Goal: Task Accomplishment & Management: Manage account settings

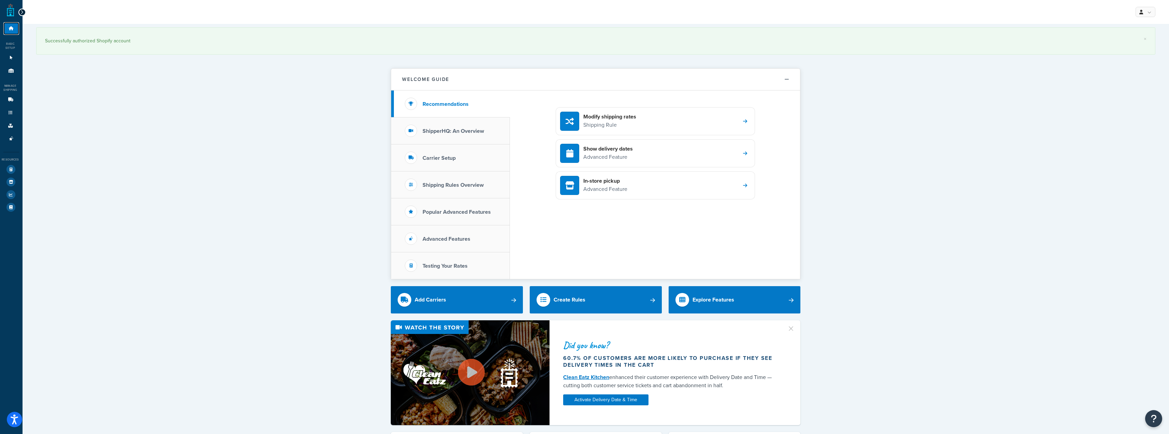
click at [17, 26] on link "Dashboard" at bounding box center [11, 28] width 16 height 13
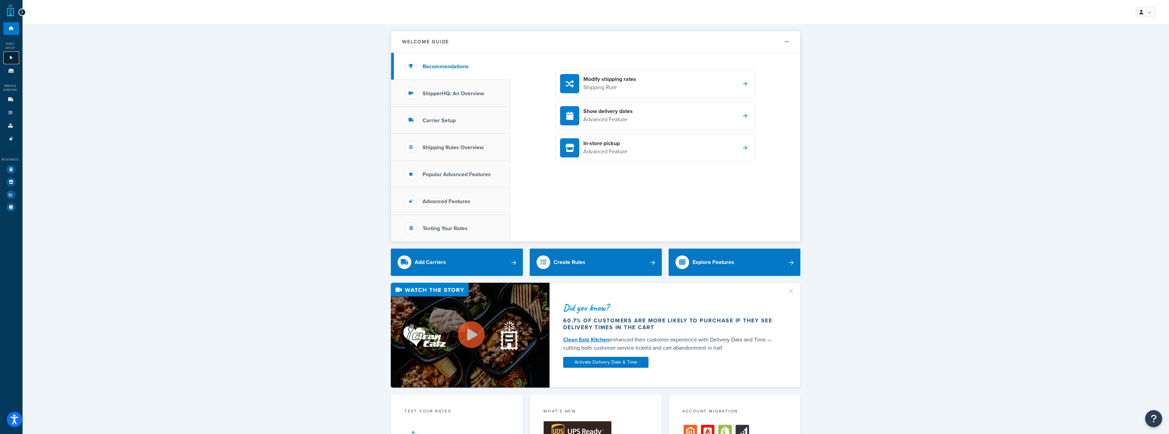
click at [9, 54] on link "Websites 1" at bounding box center [11, 58] width 16 height 13
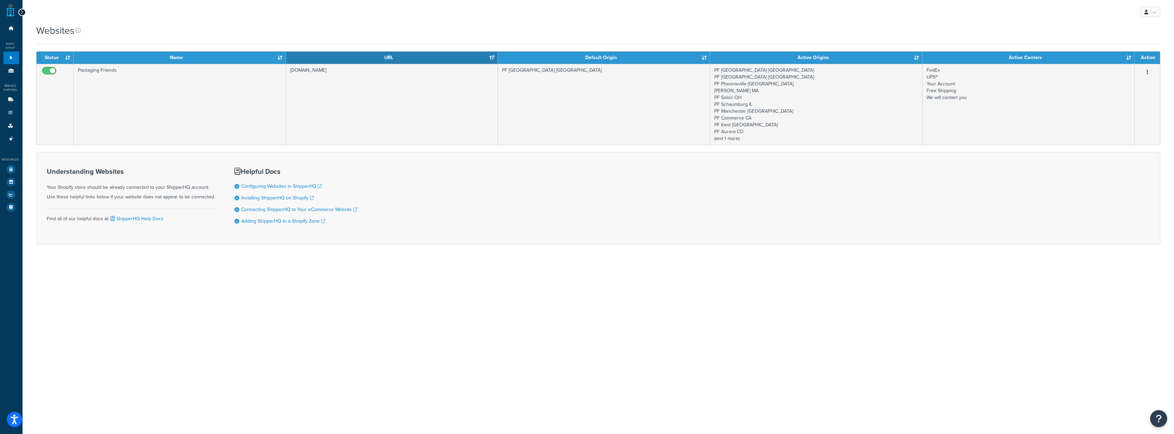
click at [358, 283] on div "My Profile Billing Global Settings Contact Us Logout Websites Contact Us Send U…" at bounding box center [598, 217] width 1151 height 434
click at [8, 69] on icon at bounding box center [11, 71] width 7 height 4
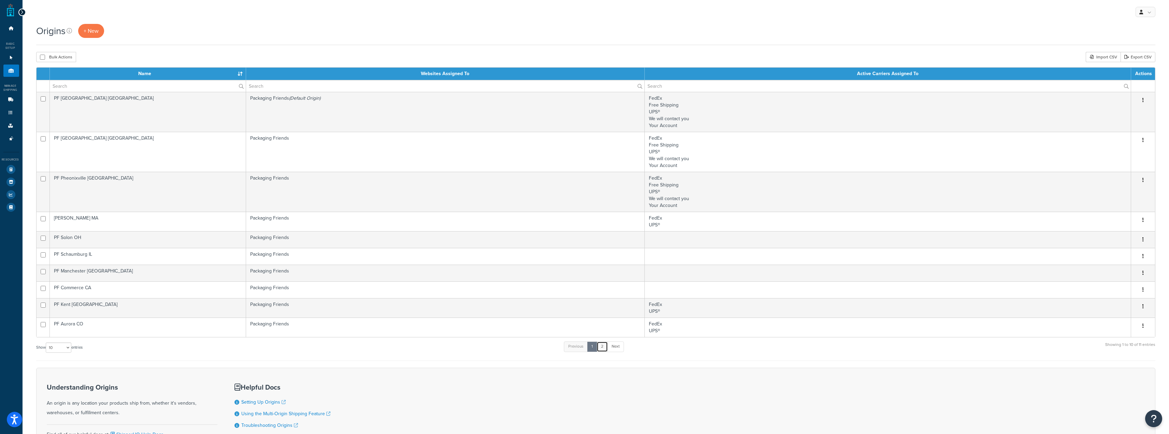
click at [604, 346] on link "2" at bounding box center [601, 346] width 11 height 10
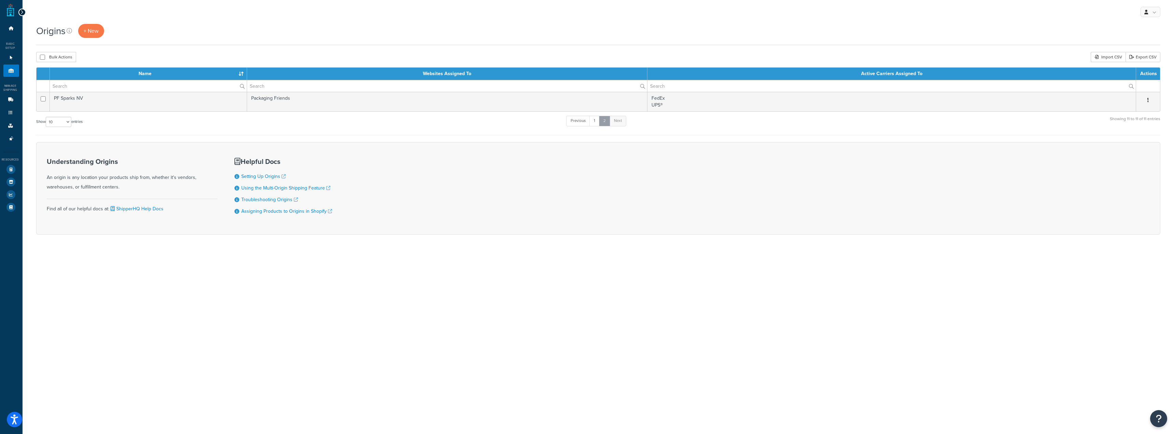
click at [601, 119] on link "2" at bounding box center [604, 121] width 11 height 10
click at [592, 118] on link "1" at bounding box center [594, 121] width 10 height 10
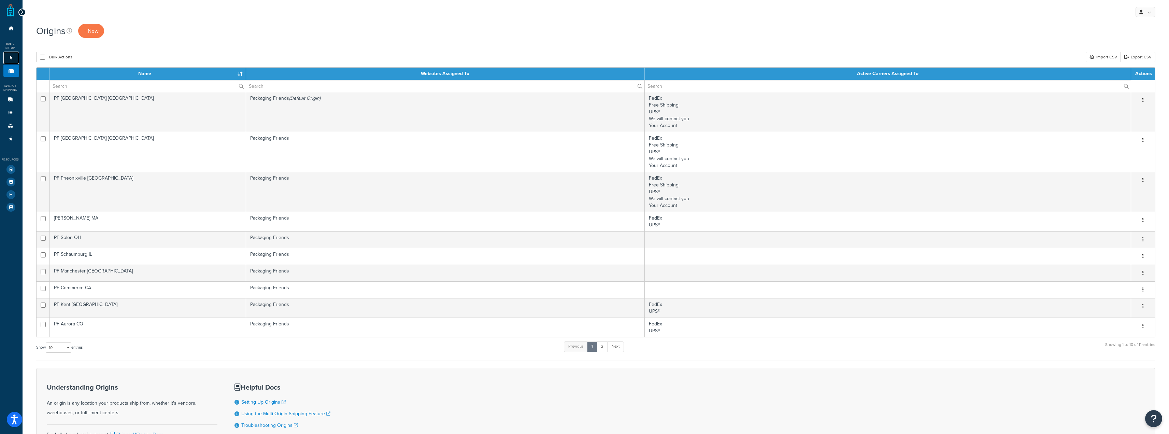
click at [6, 58] on link "Websites 1" at bounding box center [11, 58] width 16 height 13
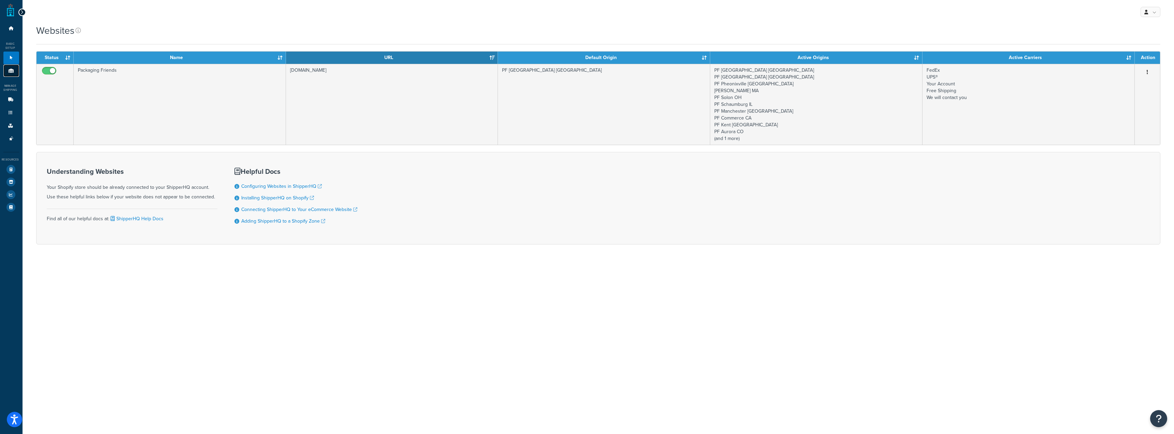
click at [6, 66] on link "Origins 11" at bounding box center [11, 70] width 16 height 13
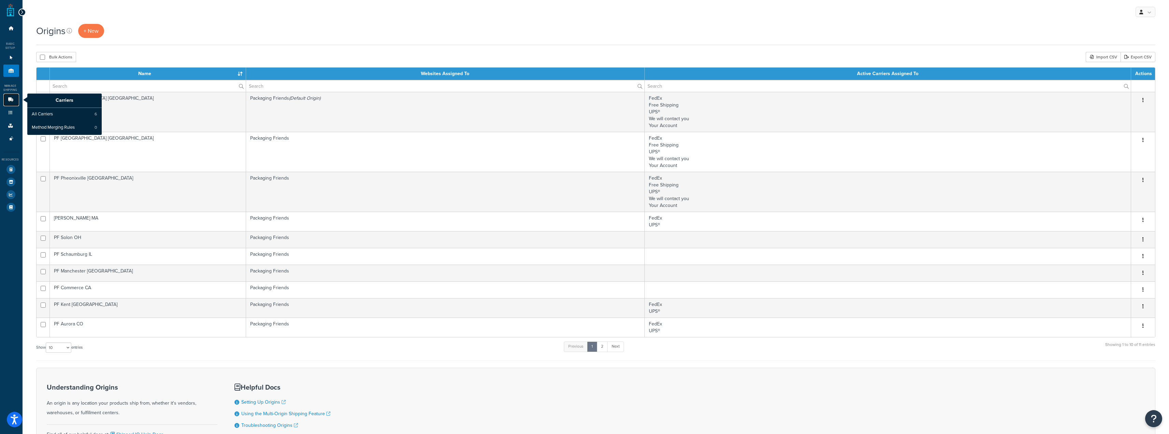
click at [10, 99] on icon at bounding box center [10, 100] width 7 height 4
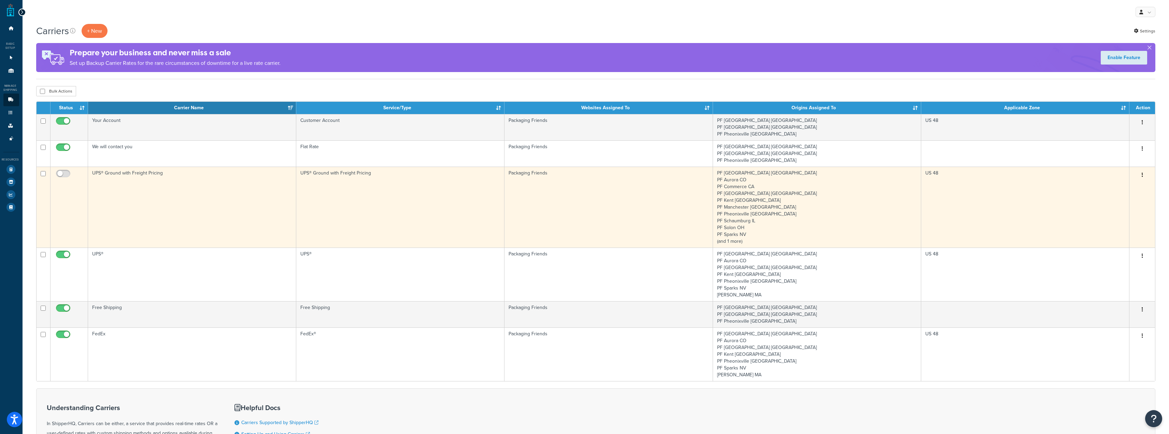
scroll to position [34, 0]
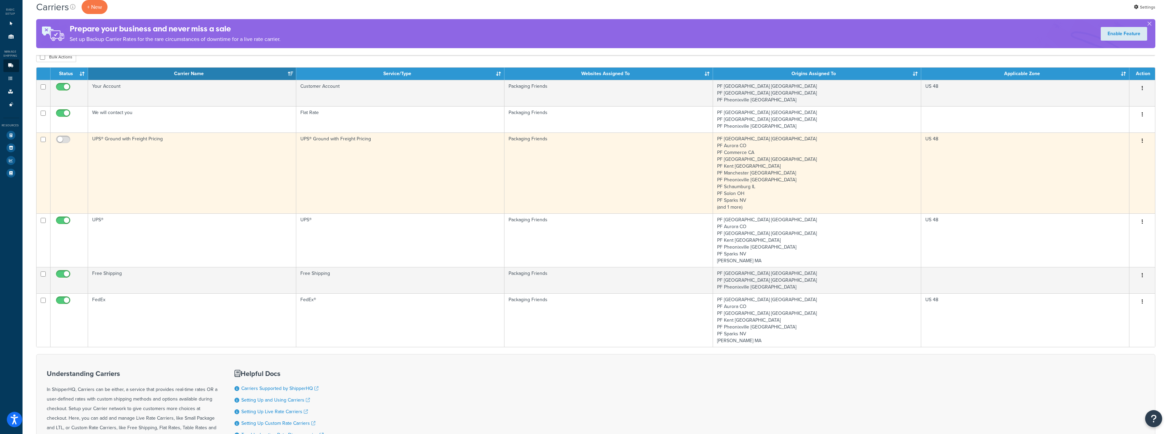
click at [1140, 139] on button "button" at bounding box center [1142, 140] width 10 height 11
click at [1107, 180] on link "Delete" at bounding box center [1113, 183] width 54 height 14
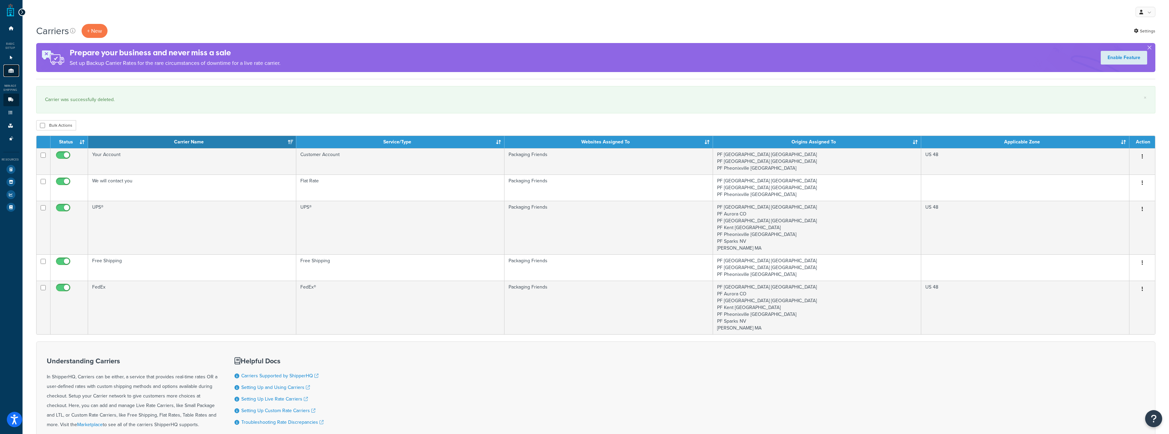
click at [10, 73] on link "Origins 11" at bounding box center [11, 70] width 16 height 13
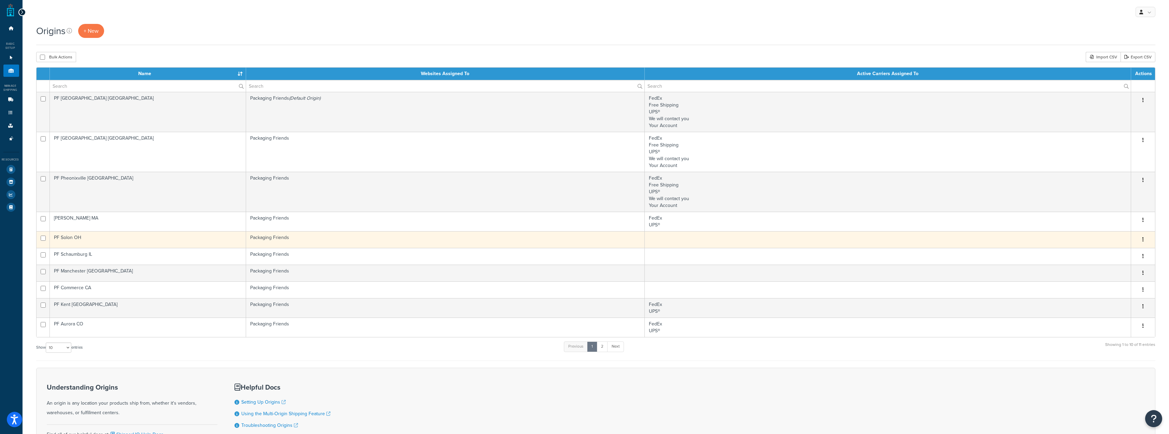
click at [392, 239] on td "Packaging Friends" at bounding box center [445, 239] width 399 height 17
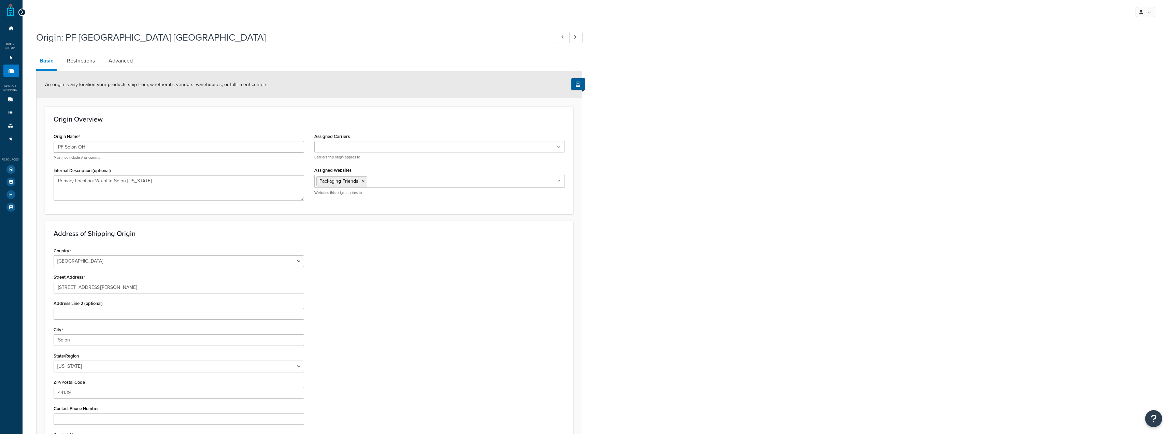
select select "35"
click at [374, 147] on ul at bounding box center [439, 146] width 250 height 11
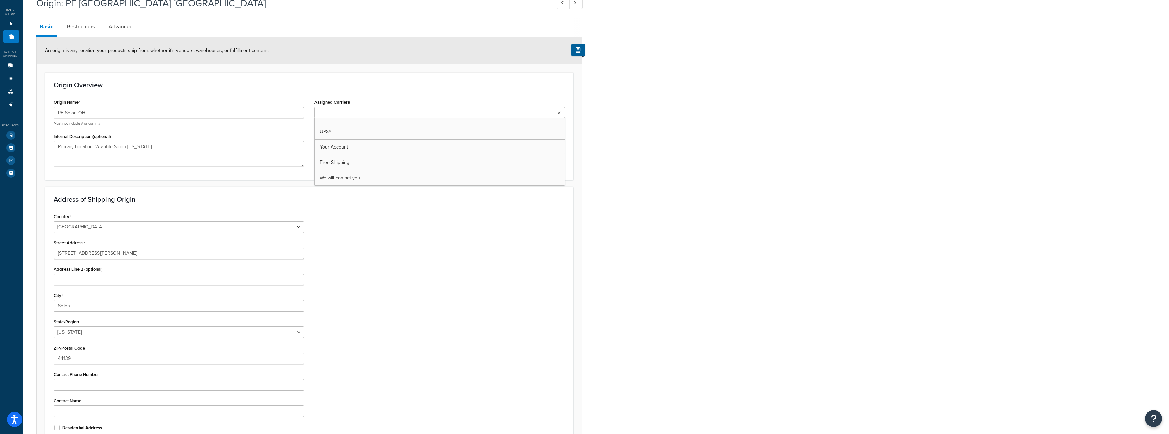
click at [653, 156] on div "Origin: PF Solon OH Basic Restrictions Advanced An origin is any location your …" at bounding box center [596, 242] width 1146 height 498
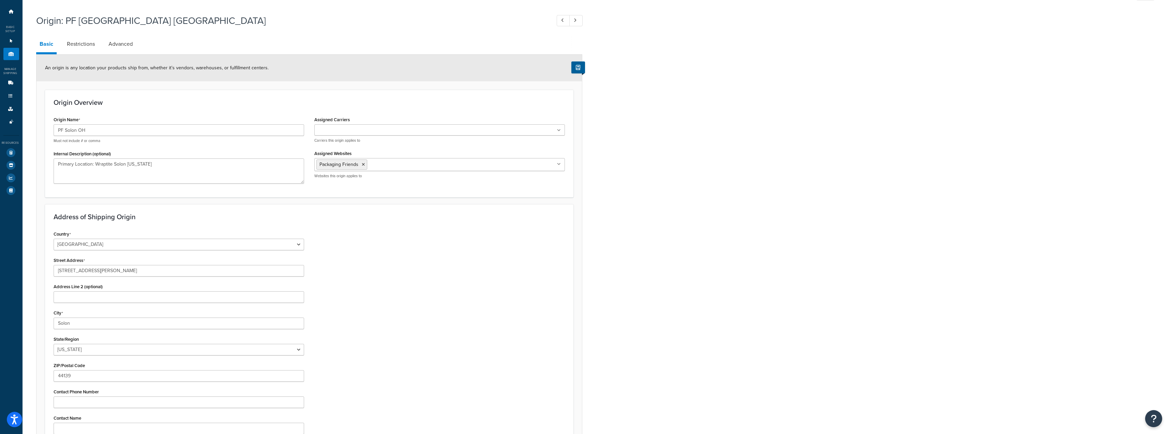
scroll to position [0, 0]
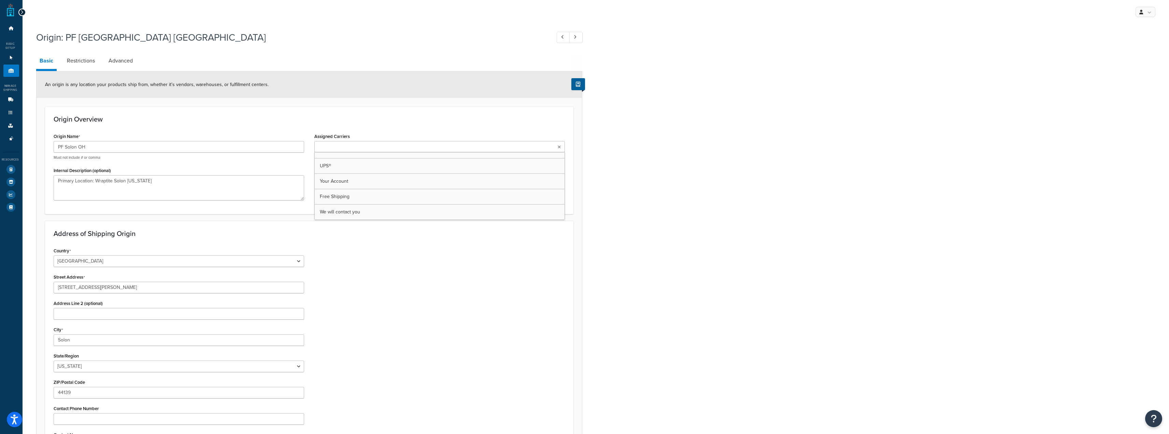
click at [471, 150] on ul at bounding box center [439, 146] width 250 height 11
click at [411, 149] on ul "FedEx" at bounding box center [439, 147] width 250 height 13
click at [646, 175] on div "Origin: PF Solon OH Basic Restrictions Advanced An origin is any location your …" at bounding box center [596, 276] width 1146 height 498
click at [16, 70] on link "Origins 11" at bounding box center [11, 70] width 16 height 13
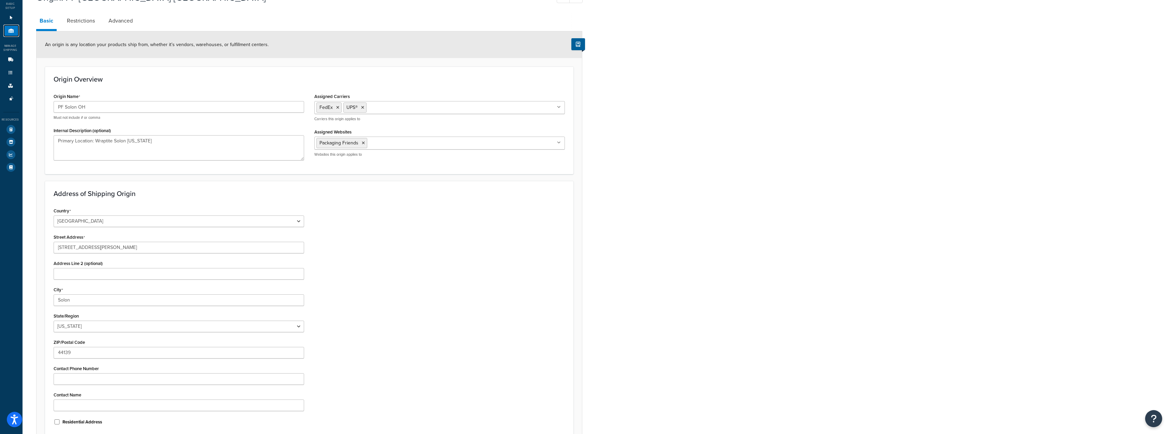
scroll to position [109, 0]
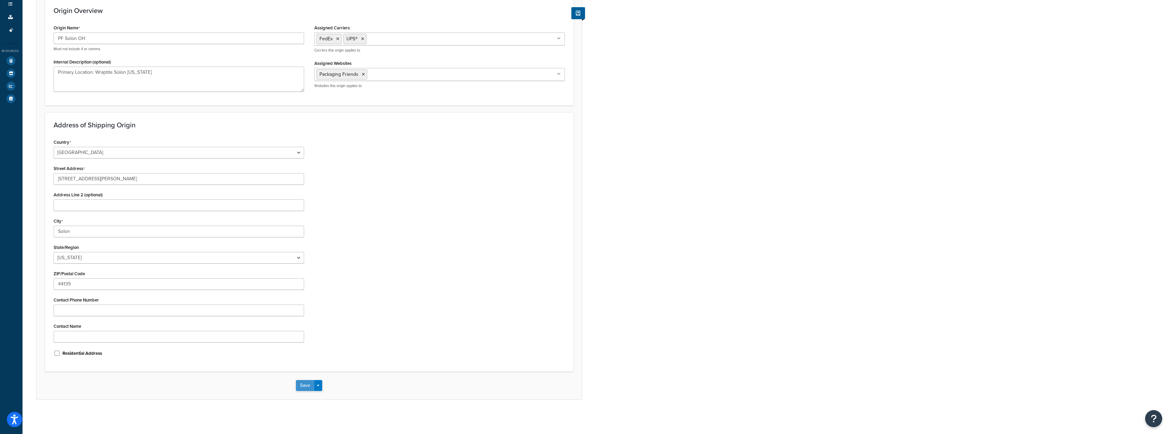
click at [308, 384] on button "Save" at bounding box center [305, 385] width 18 height 11
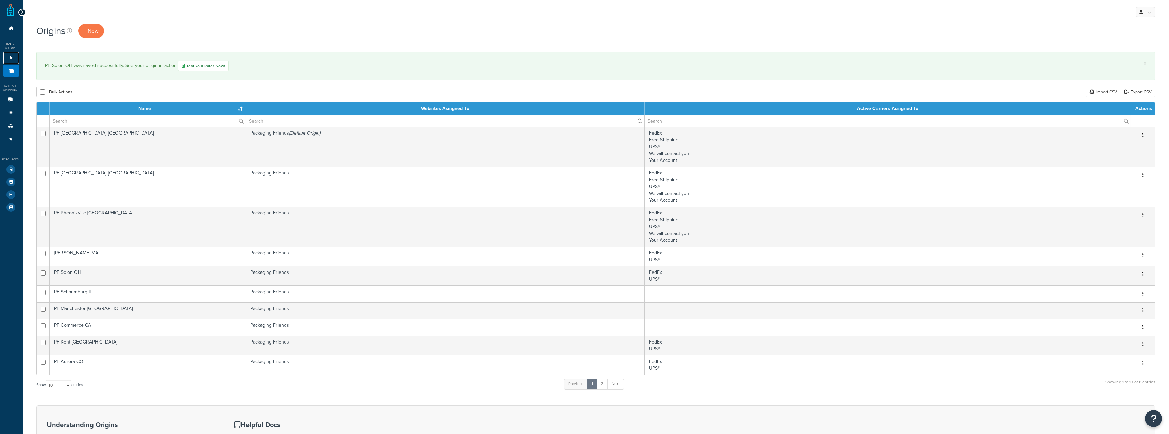
click at [13, 55] on link "Websites 1" at bounding box center [11, 58] width 16 height 13
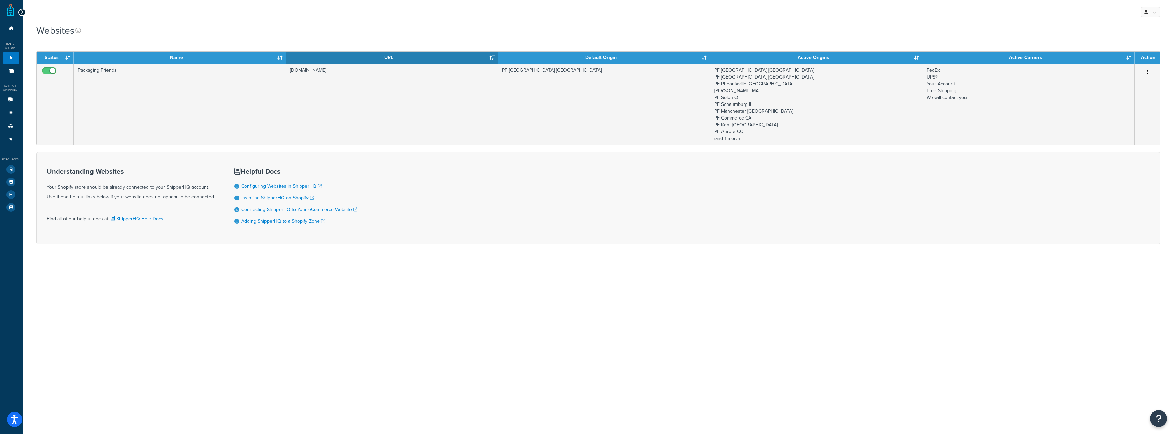
click at [4, 77] on ul "Dashboard Basic Setup Websites 1 Origins 11 Manage Shipping Carriers Carriers A…" at bounding box center [11, 117] width 16 height 191
click at [12, 68] on link "Origins 11" at bounding box center [11, 70] width 16 height 13
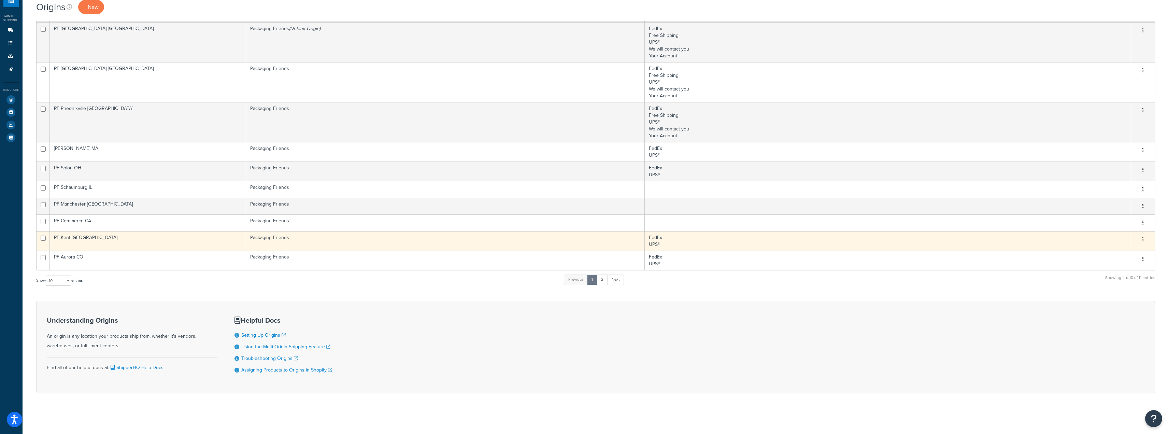
scroll to position [70, 0]
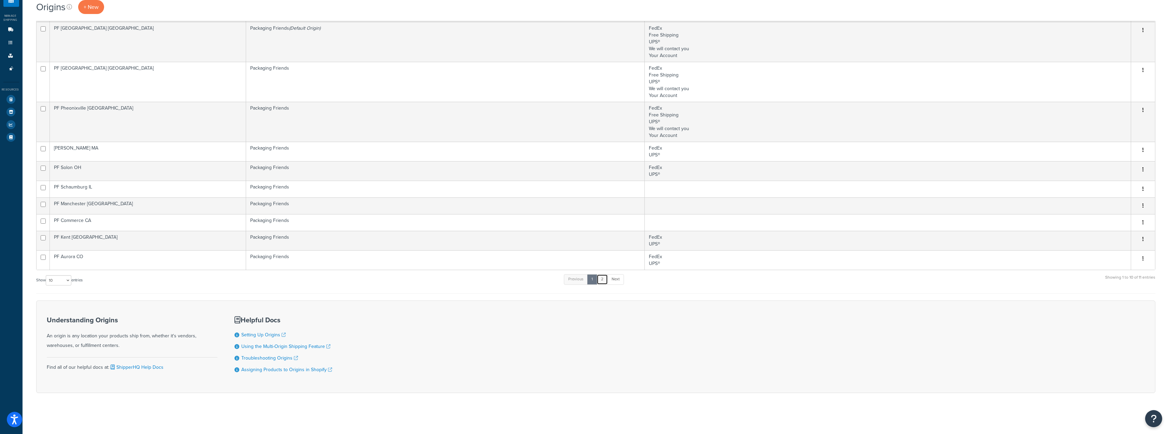
click at [606, 279] on link "2" at bounding box center [601, 279] width 11 height 10
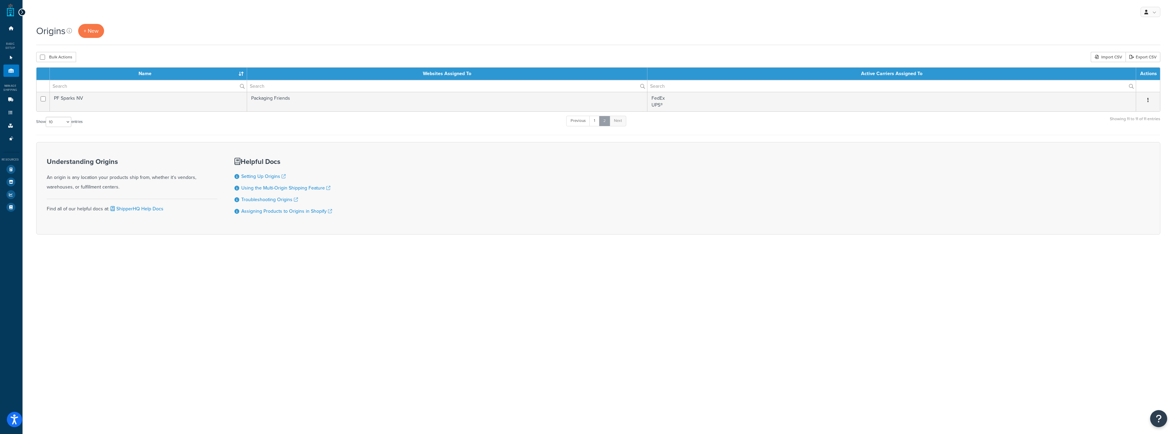
click at [603, 121] on link "2" at bounding box center [604, 121] width 11 height 10
click at [599, 121] on link "1" at bounding box center [594, 121] width 10 height 10
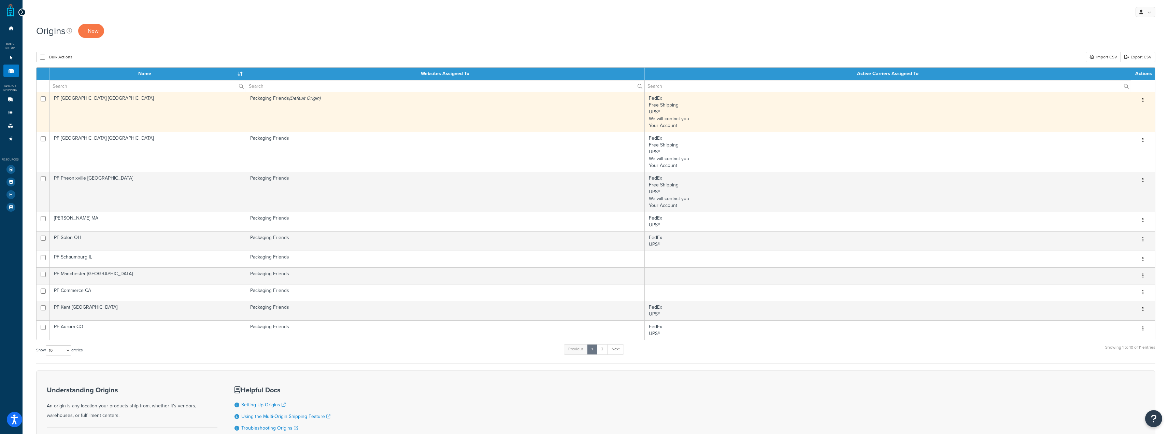
click at [423, 103] on td "Packaging Friends (Default Origin)" at bounding box center [445, 112] width 399 height 40
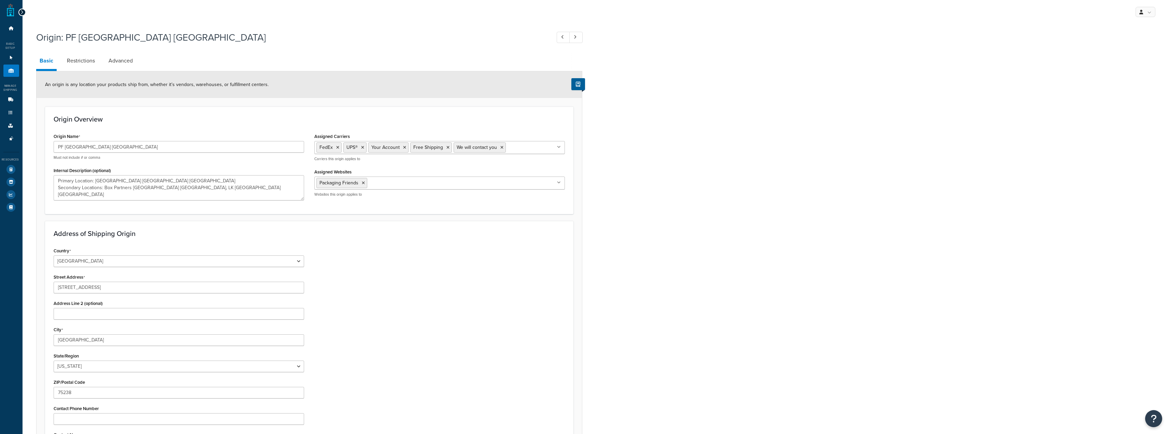
select select "43"
click at [73, 64] on link "Restrictions" at bounding box center [80, 61] width 35 height 16
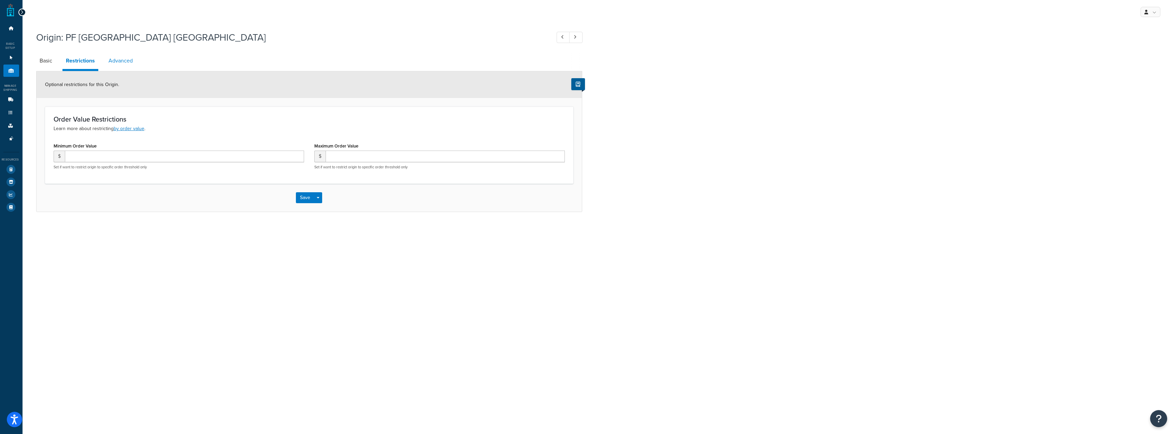
click at [114, 63] on link "Advanced" at bounding box center [120, 61] width 31 height 16
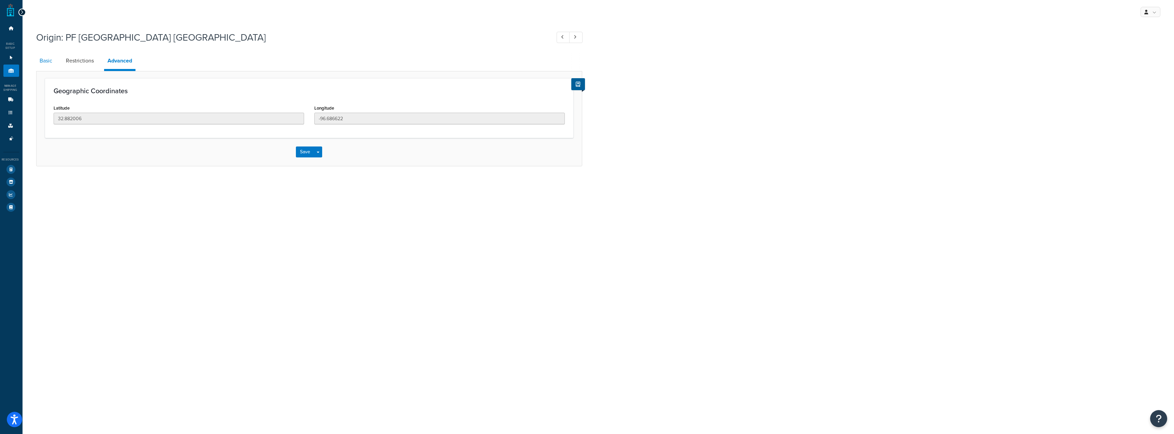
click at [37, 60] on link "Basic" at bounding box center [45, 61] width 19 height 16
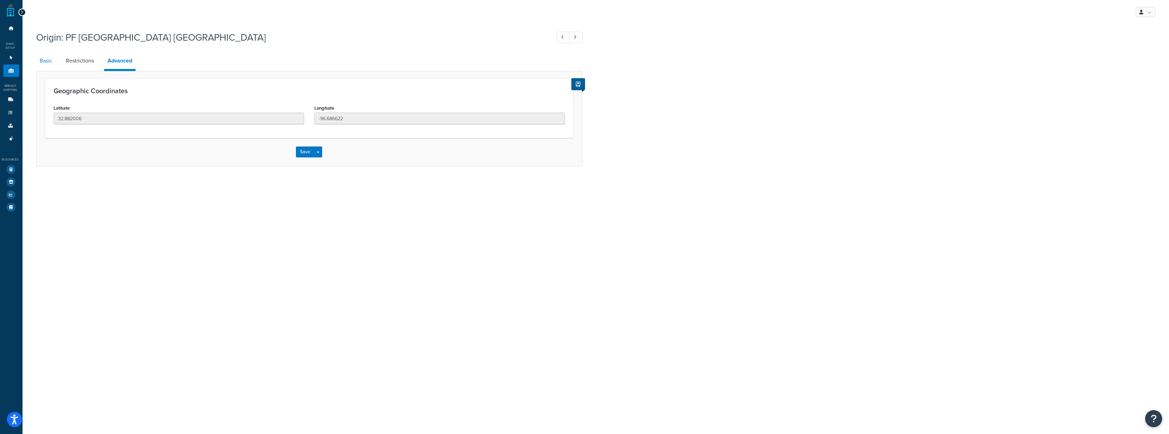
select select "43"
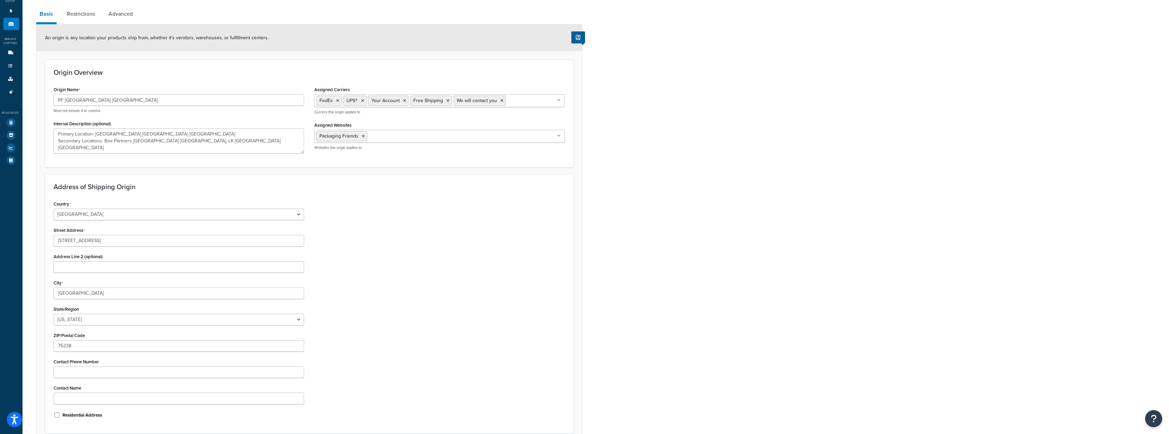
scroll to position [41, 0]
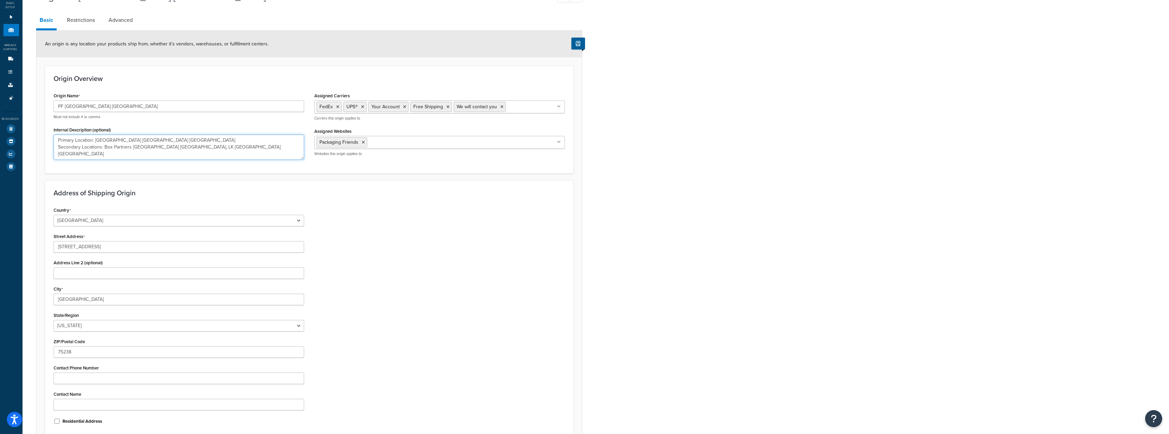
click at [59, 155] on textarea "Primary Location: Laddawn Dallas TX Secondary Locations: Box Partners Dallas TX…" at bounding box center [179, 146] width 250 height 25
click at [58, 150] on textarea "Primary Location: Laddawn Dallas TX Secondary Locations: Box Partners Dallas TX…" at bounding box center [179, 146] width 250 height 25
click at [57, 143] on textarea "Primary Location: Laddawn Dallas TX Secondary Locations: Box Partners Dallas TX…" at bounding box center [179, 146] width 250 height 25
click at [61, 147] on textarea "Primary Location: Laddawn Dallas TX Secondary Locations: Box Partners Dallas TX…" at bounding box center [179, 146] width 250 height 25
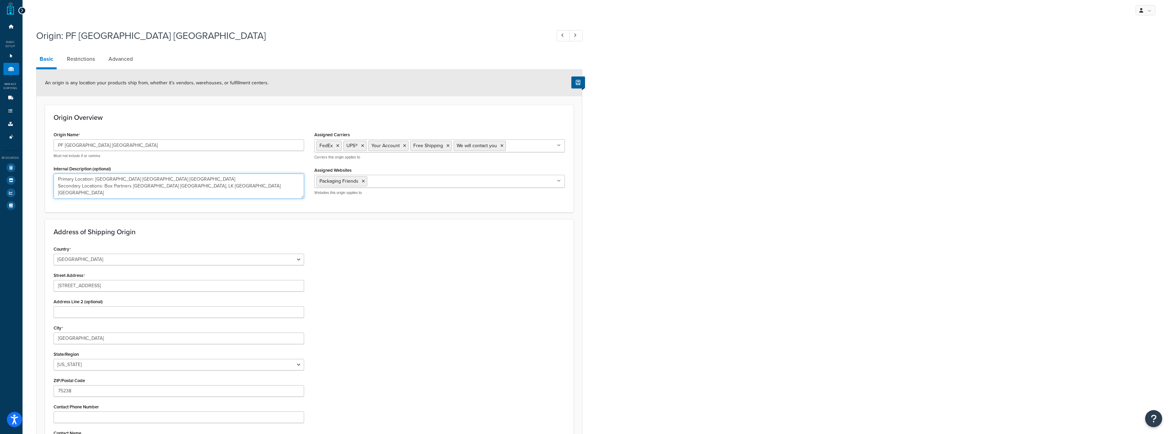
scroll to position [0, 0]
click at [161, 182] on textarea "Primary Location: Laddawn Dallas TX Secondary Locations: Box Partners Dallas TX…" at bounding box center [179, 187] width 250 height 25
click at [166, 188] on textarea "Primary Location: Laddawn Dallas TX Secondary Locations: Box Partners Dallas TX…" at bounding box center [179, 187] width 250 height 25
click at [142, 185] on textarea "Primary Location: Laddawn Dallas TX Secondary Locations: Box Partners Dallas TX…" at bounding box center [179, 187] width 250 height 25
click at [5, 60] on link "Websites 1" at bounding box center [11, 58] width 16 height 13
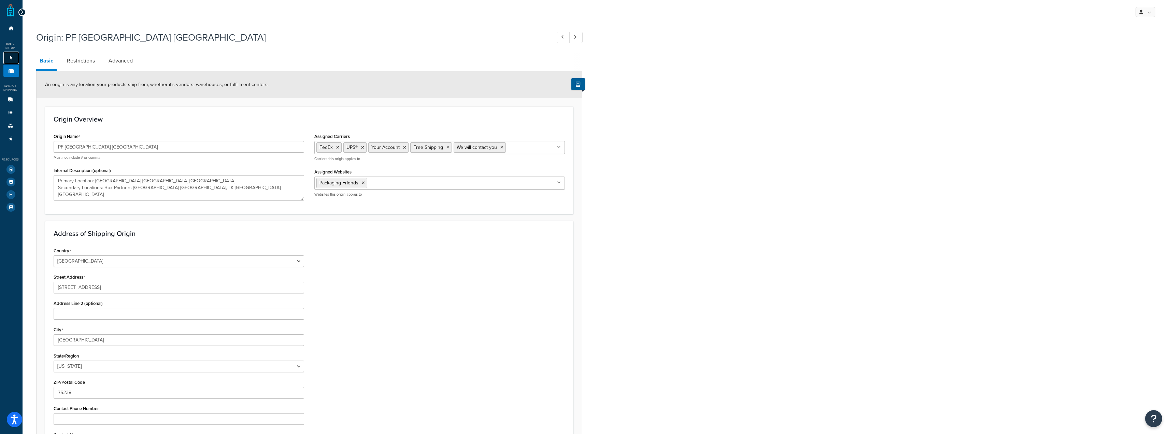
type textarea "Primary Location: Laddawn Dallas TX Secondary Locations: Box Partners Dallas TX…"
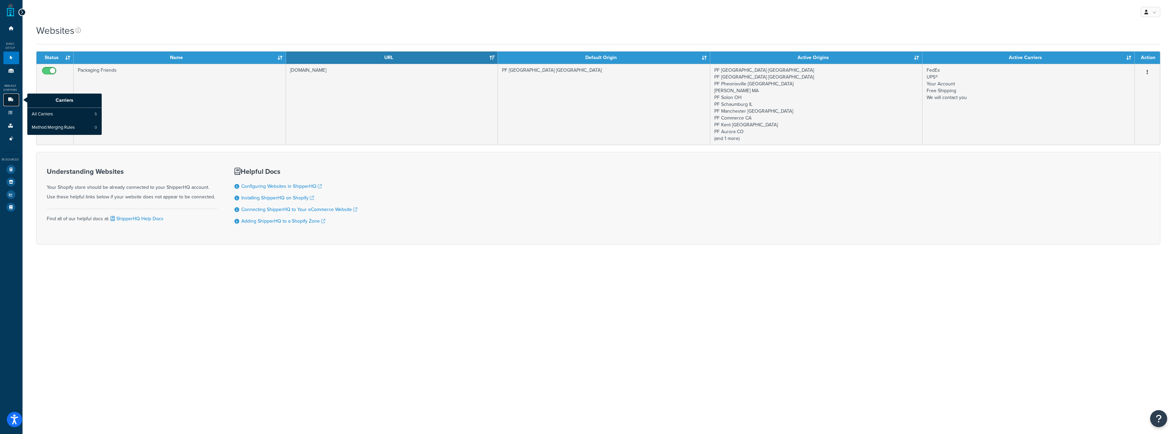
click at [11, 98] on icon at bounding box center [10, 100] width 7 height 4
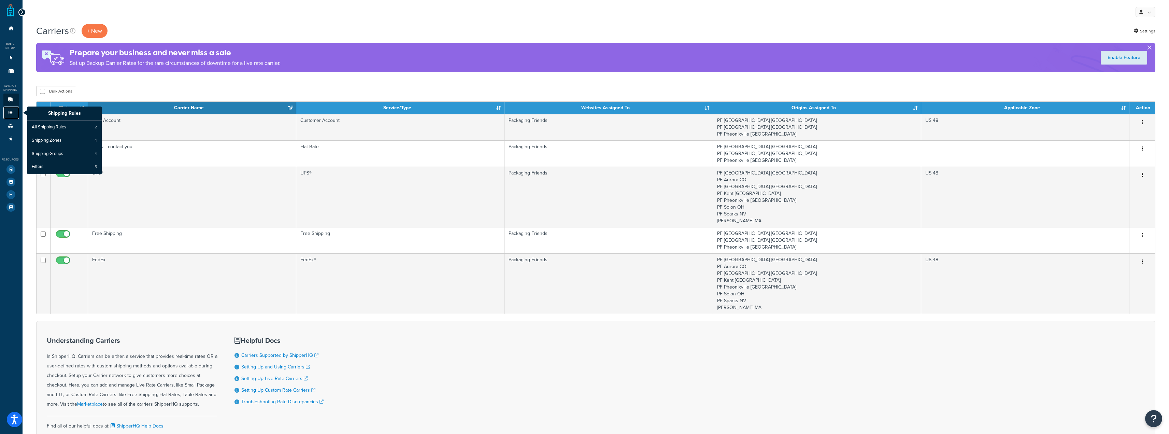
click at [13, 110] on link "Shipping Rules" at bounding box center [11, 112] width 16 height 13
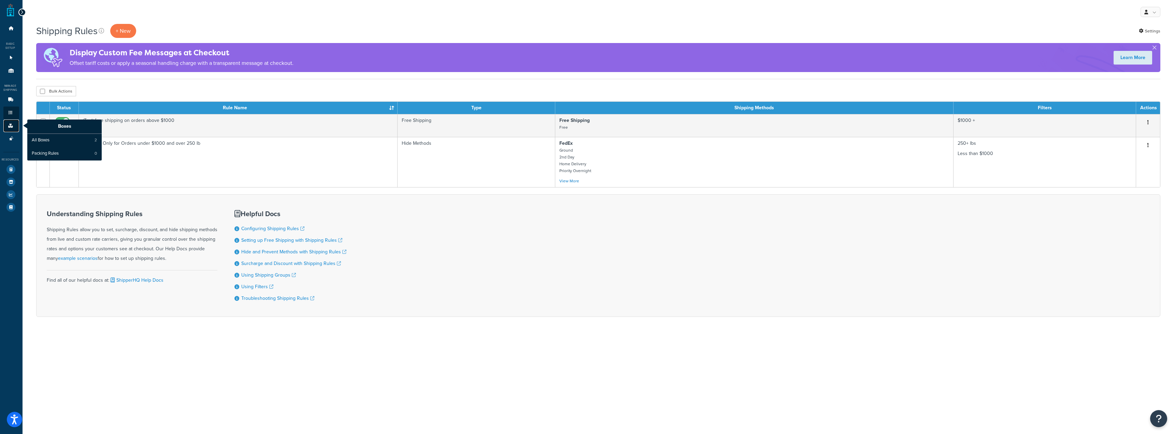
click at [10, 130] on link "Boxes" at bounding box center [11, 125] width 16 height 13
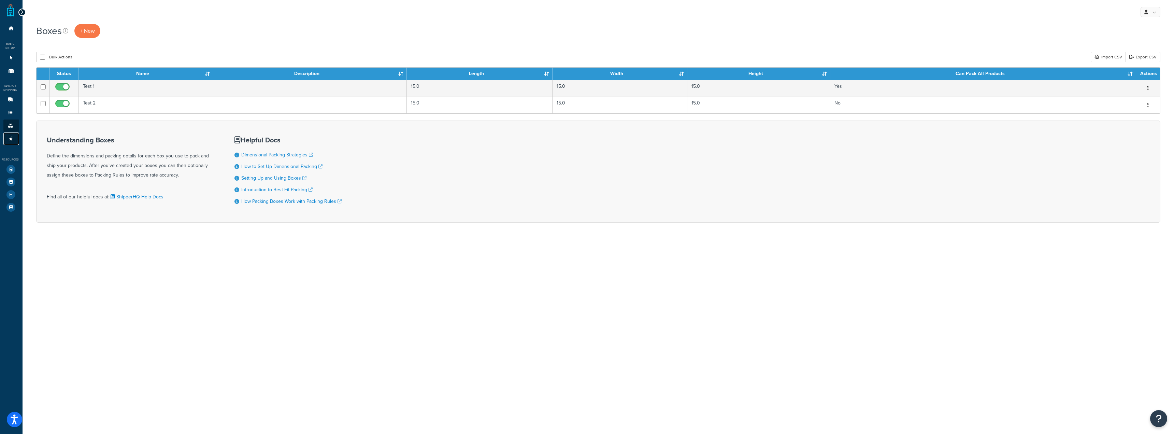
click at [13, 136] on link "Advanced Features 3" at bounding box center [11, 138] width 16 height 13
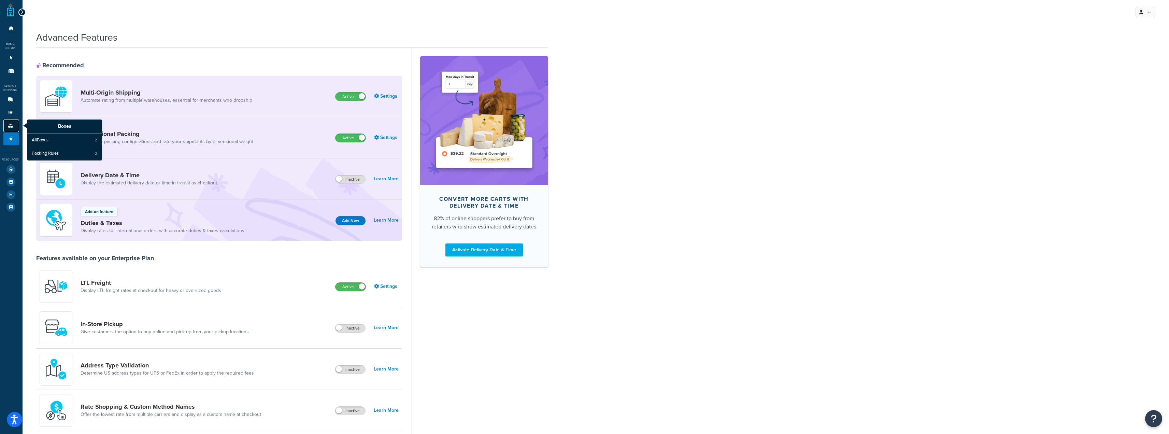
click at [8, 124] on icon at bounding box center [10, 126] width 7 height 4
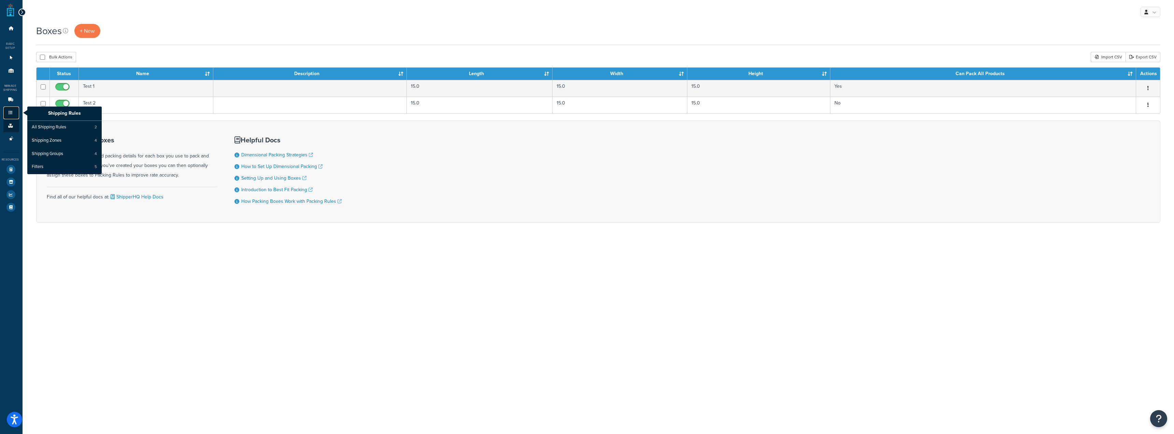
click at [10, 112] on icon at bounding box center [10, 113] width 7 height 4
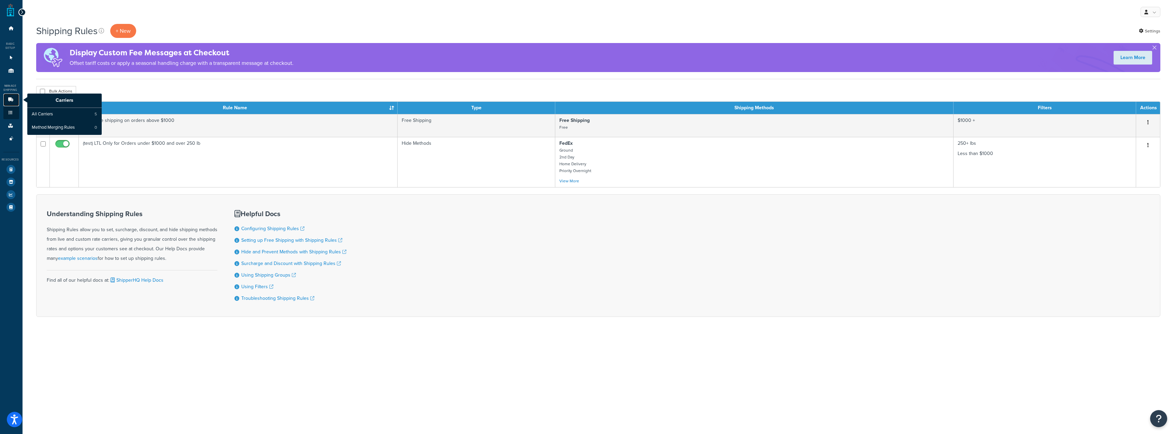
click at [8, 102] on icon at bounding box center [10, 100] width 7 height 4
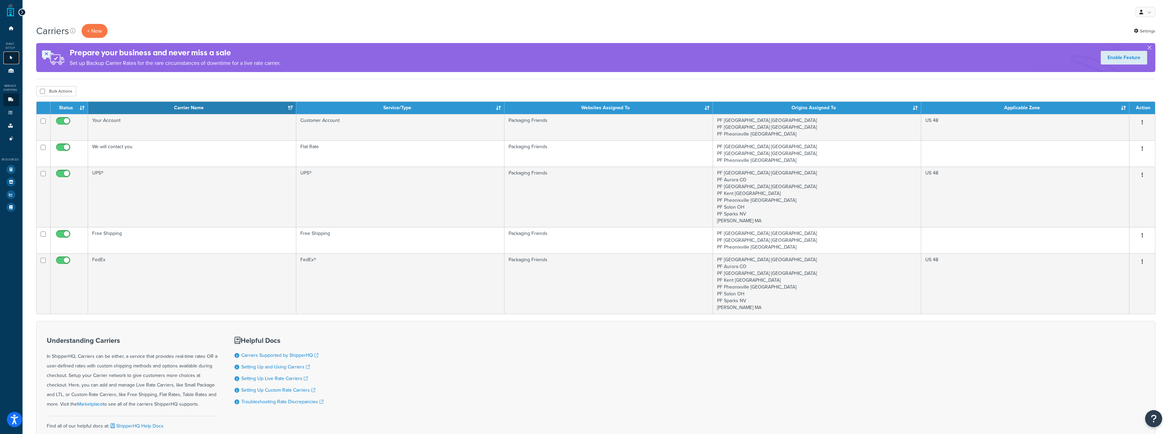
click at [8, 58] on icon at bounding box center [11, 58] width 7 height 4
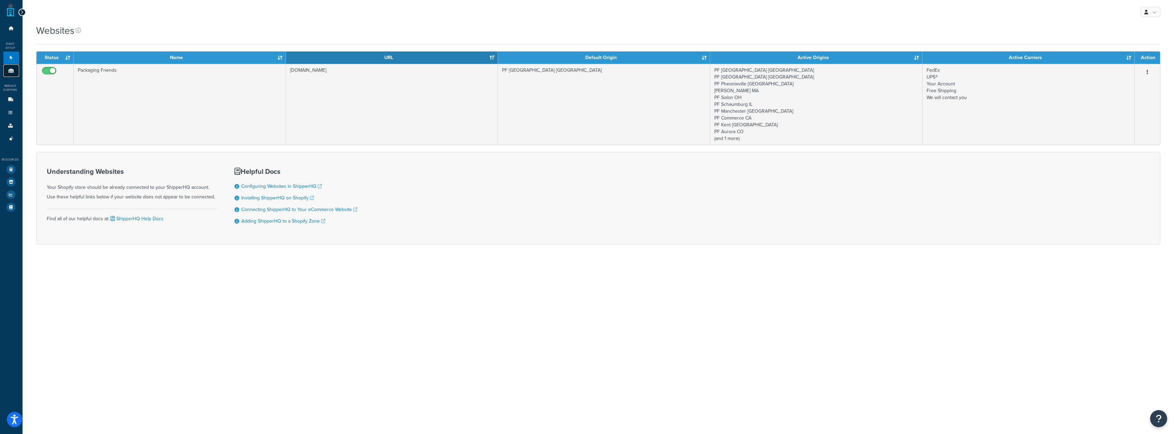
click at [12, 69] on icon at bounding box center [11, 71] width 7 height 4
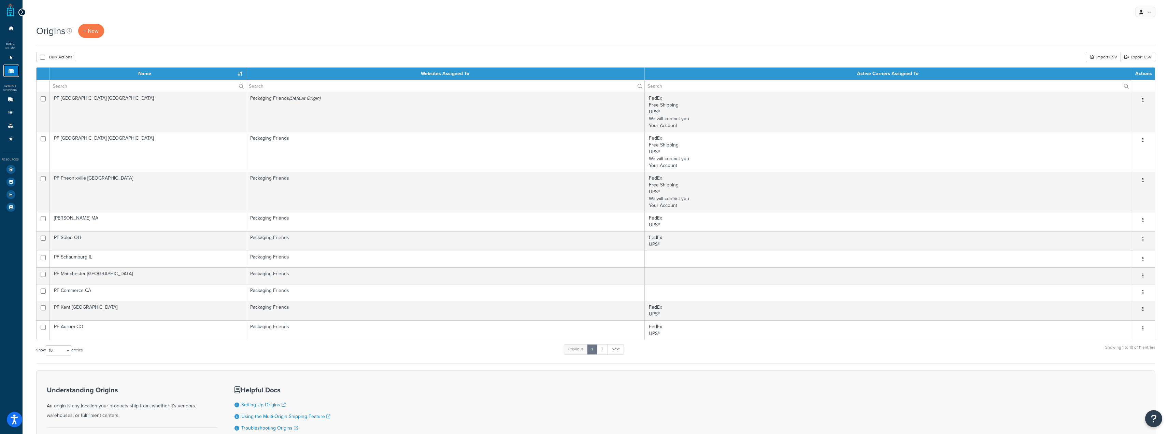
click at [12, 70] on icon at bounding box center [11, 71] width 7 height 4
click at [14, 98] on link "Carriers" at bounding box center [11, 99] width 16 height 13
